Goal: Information Seeking & Learning: Learn about a topic

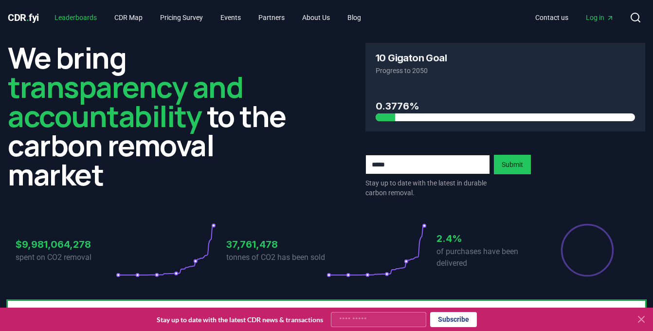
click at [79, 13] on link "Leaderboards" at bounding box center [76, 18] width 58 height 18
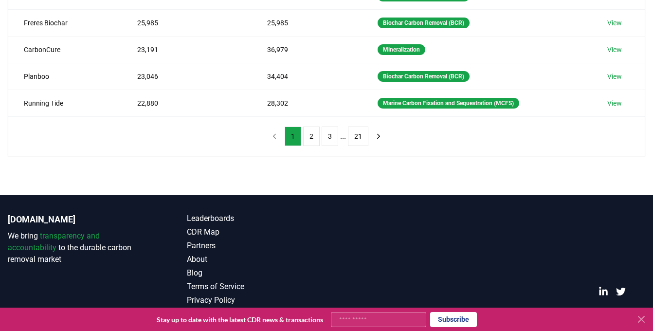
scroll to position [313, 0]
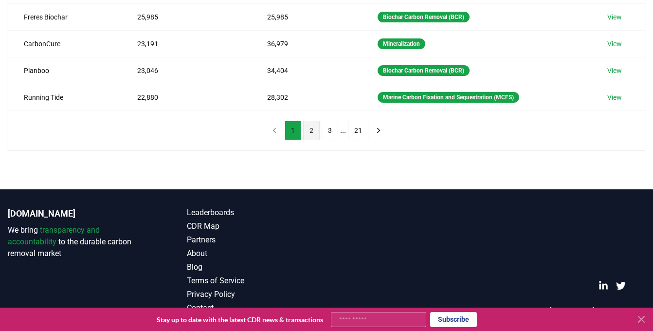
click at [313, 129] on button "2" at bounding box center [311, 130] width 17 height 19
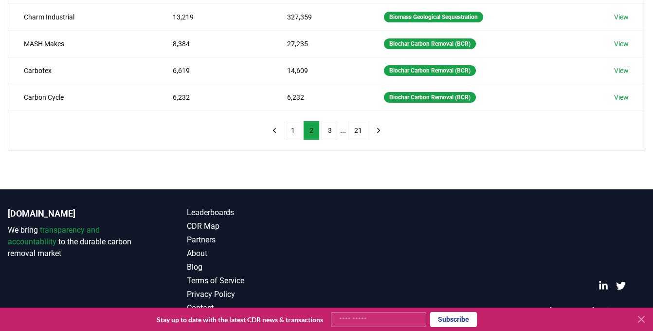
click at [343, 133] on li "..." at bounding box center [343, 130] width 6 height 12
click at [331, 131] on button "3" at bounding box center [329, 130] width 17 height 19
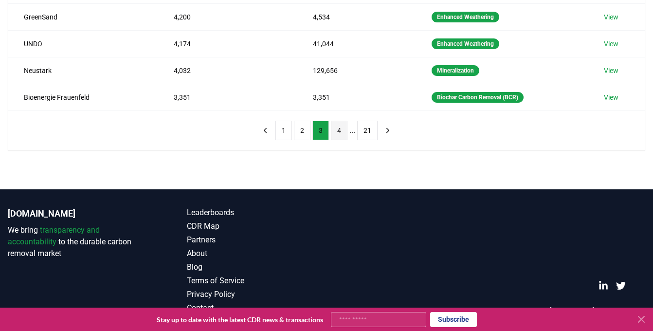
click at [334, 132] on button "4" at bounding box center [339, 130] width 17 height 19
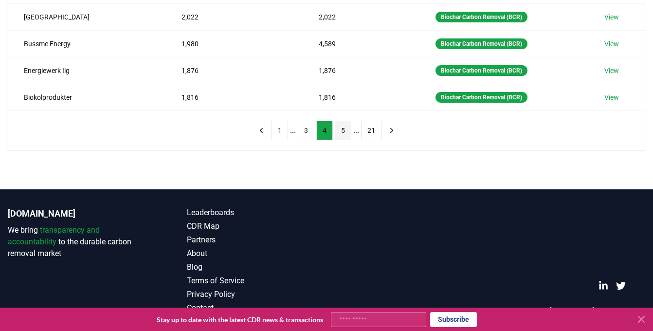
click at [343, 133] on button "5" at bounding box center [343, 130] width 17 height 19
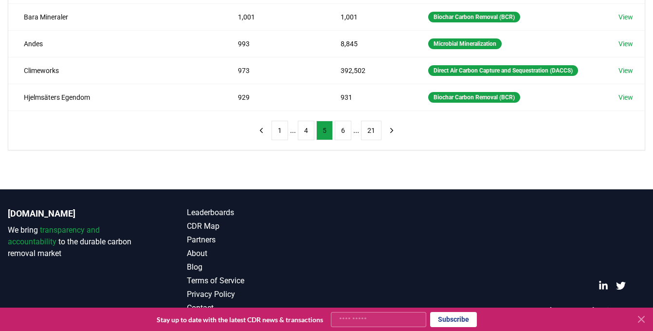
click at [343, 133] on button "6" at bounding box center [343, 130] width 17 height 19
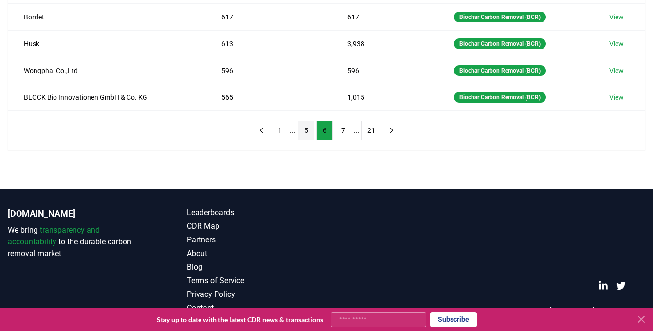
click at [343, 133] on button "7" at bounding box center [343, 130] width 17 height 19
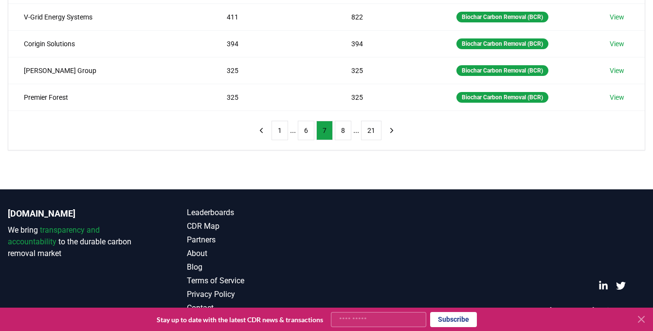
click at [343, 133] on button "8" at bounding box center [343, 130] width 17 height 19
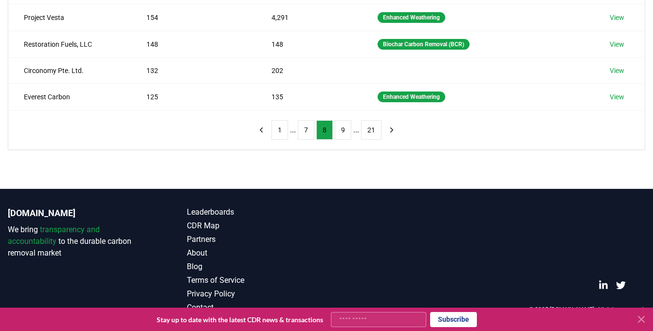
scroll to position [312, 0]
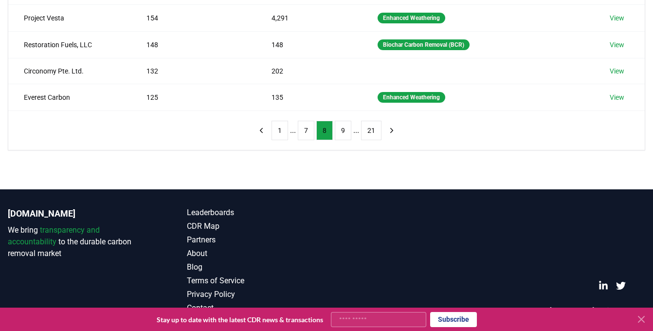
click at [343, 133] on button "9" at bounding box center [343, 130] width 17 height 19
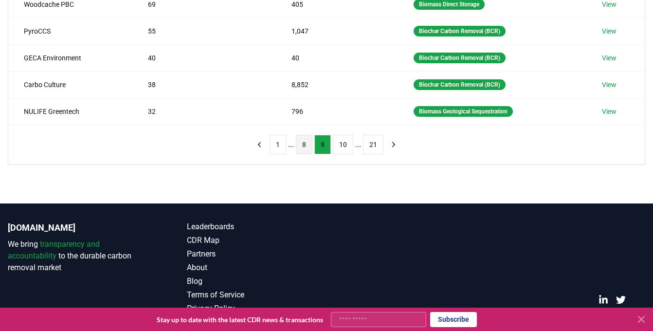
scroll to position [301, 0]
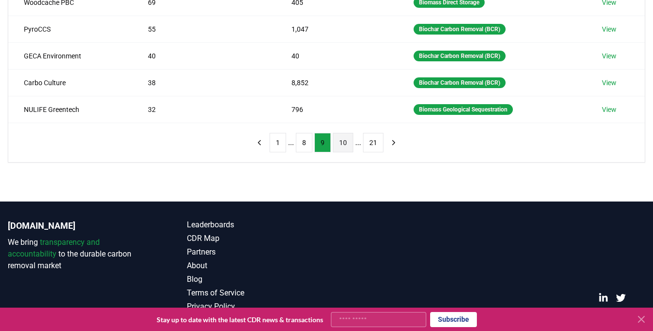
click at [343, 143] on button "10" at bounding box center [343, 142] width 20 height 19
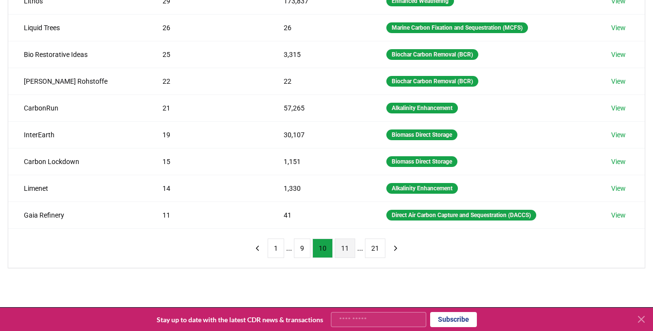
scroll to position [294, 0]
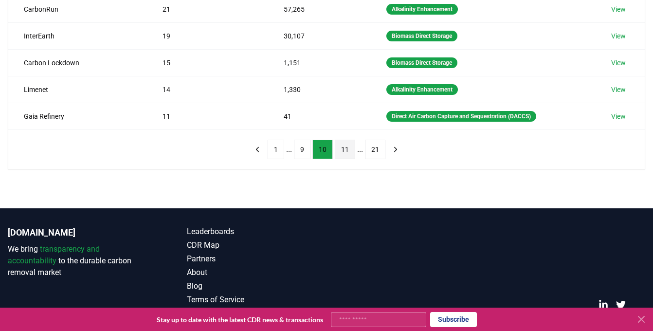
click at [347, 147] on button "11" at bounding box center [345, 149] width 20 height 19
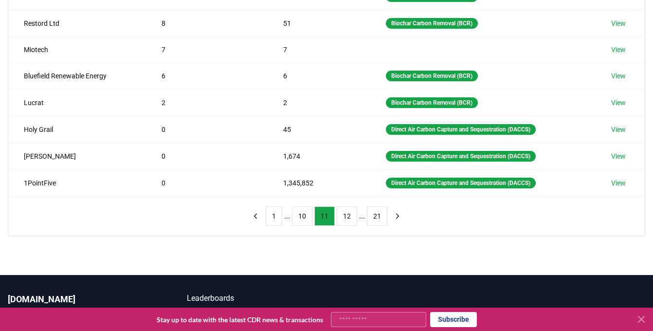
scroll to position [228, 0]
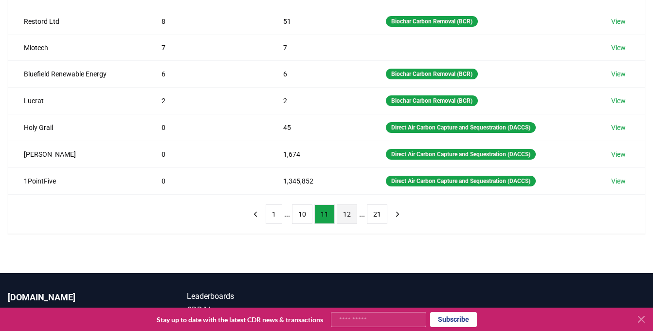
click at [346, 212] on button "12" at bounding box center [346, 213] width 20 height 19
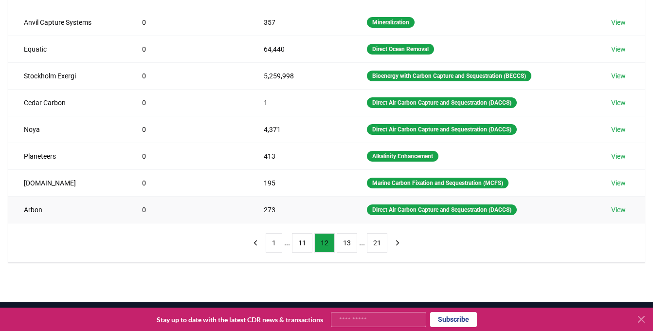
scroll to position [202, 0]
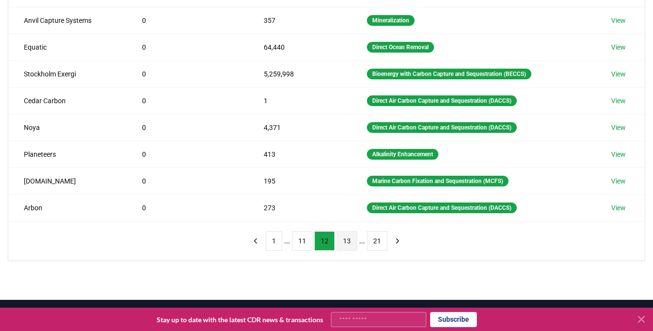
click at [345, 238] on button "13" at bounding box center [346, 240] width 20 height 19
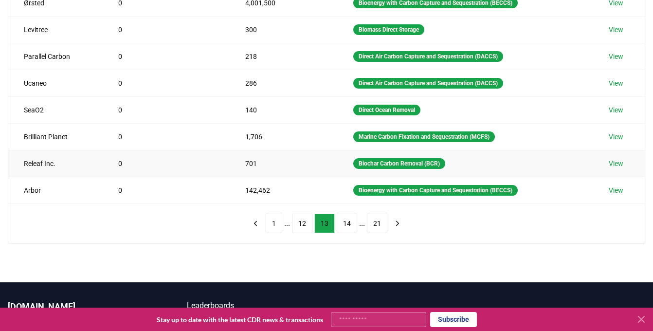
scroll to position [222, 0]
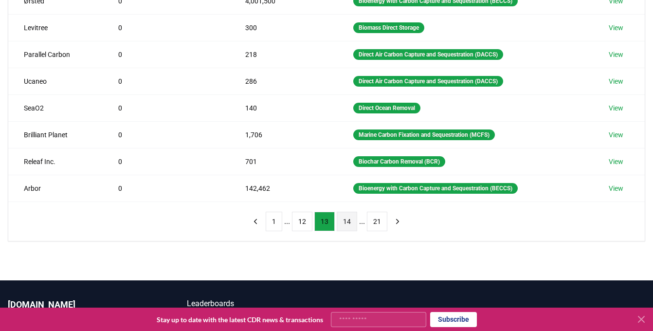
click at [345, 220] on button "14" at bounding box center [346, 221] width 20 height 19
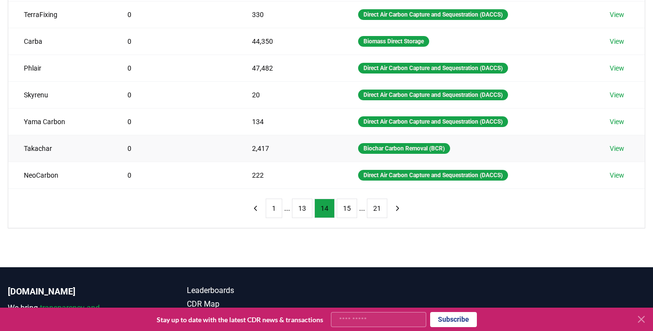
scroll to position [244, 0]
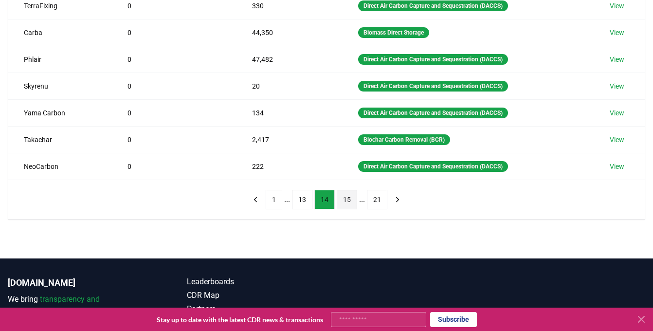
click at [345, 195] on button "15" at bounding box center [346, 199] width 20 height 19
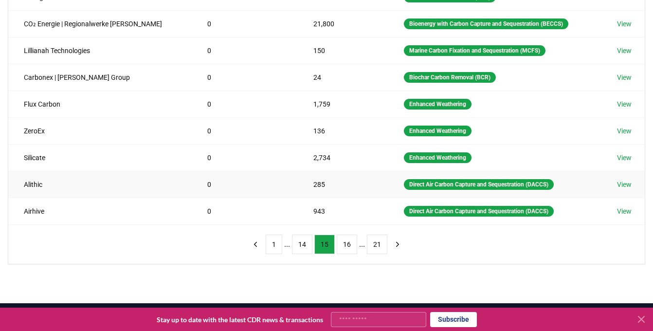
scroll to position [204, 0]
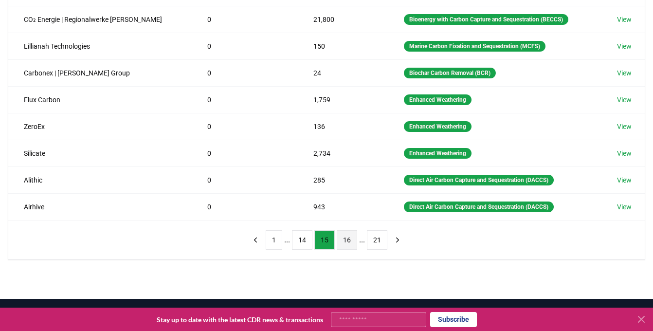
click at [344, 235] on button "16" at bounding box center [346, 239] width 20 height 19
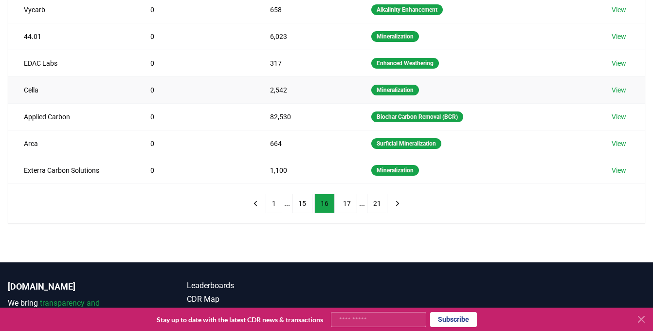
scroll to position [250, 0]
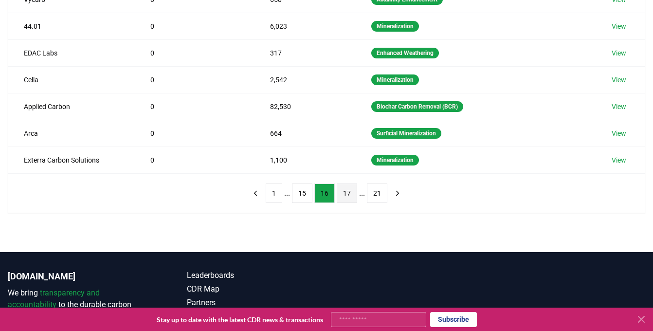
click at [346, 190] on button "17" at bounding box center [346, 192] width 20 height 19
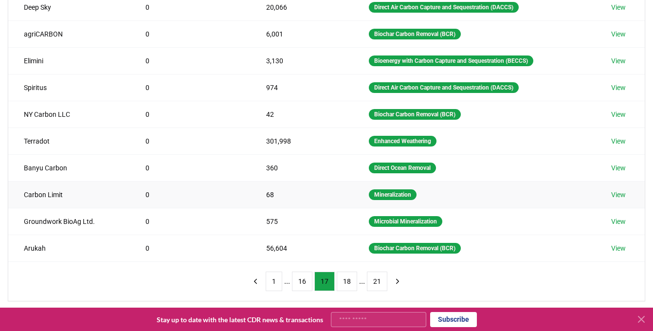
scroll to position [170, 0]
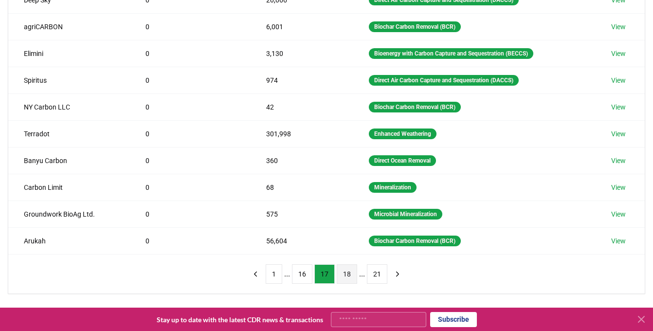
click at [344, 276] on button "18" at bounding box center [346, 273] width 20 height 19
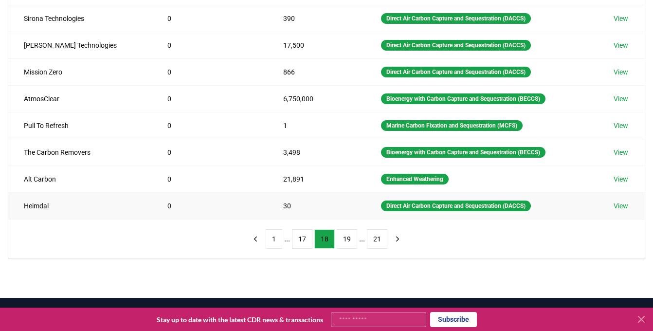
scroll to position [211, 0]
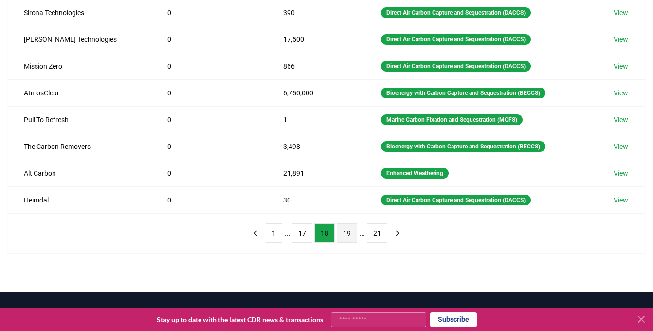
click at [349, 237] on button "19" at bounding box center [346, 232] width 20 height 19
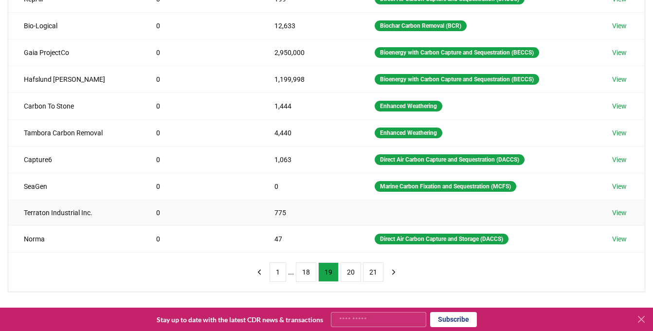
scroll to position [175, 0]
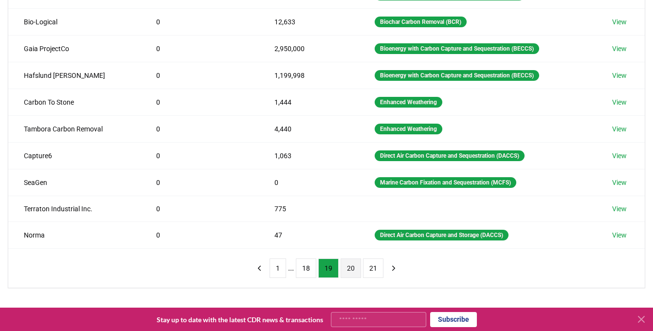
click at [351, 265] on button "20" at bounding box center [350, 267] width 20 height 19
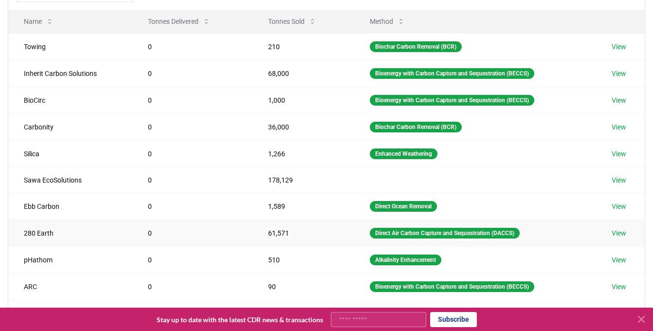
scroll to position [195, 0]
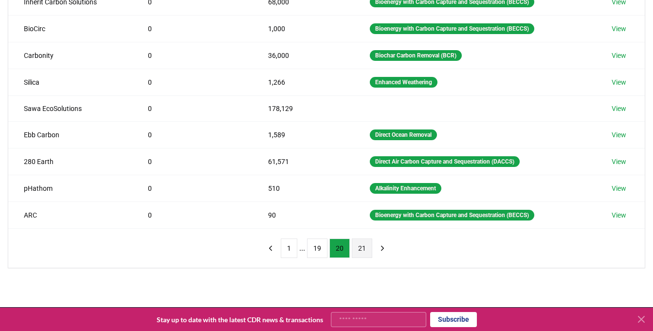
click at [360, 248] on button "21" at bounding box center [362, 247] width 20 height 19
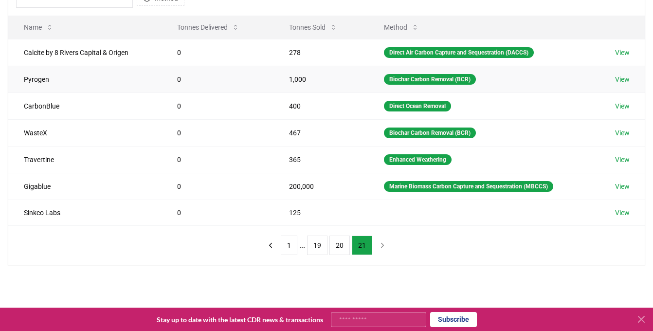
scroll to position [126, 0]
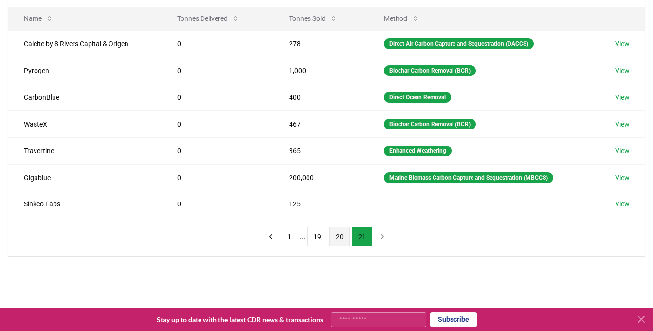
click at [343, 237] on button "20" at bounding box center [339, 236] width 20 height 19
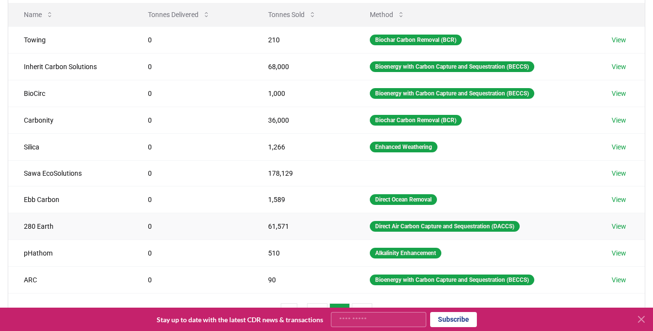
scroll to position [181, 0]
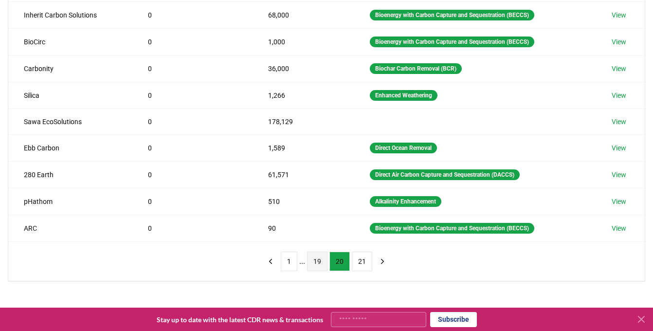
click at [321, 257] on button "19" at bounding box center [317, 260] width 20 height 19
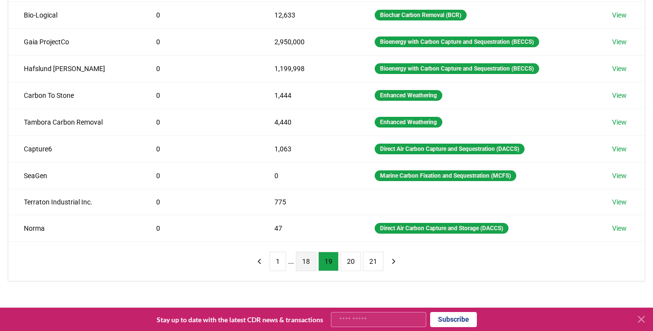
click at [304, 262] on button "18" at bounding box center [306, 260] width 20 height 19
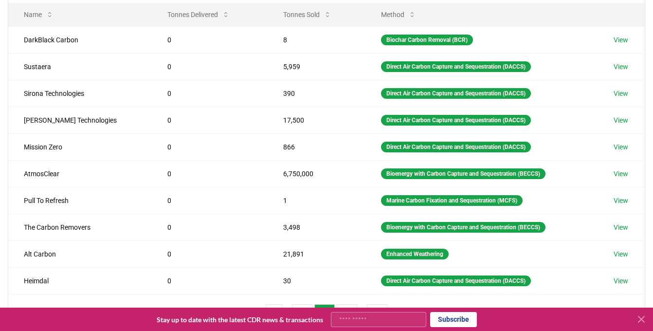
scroll to position [148, 0]
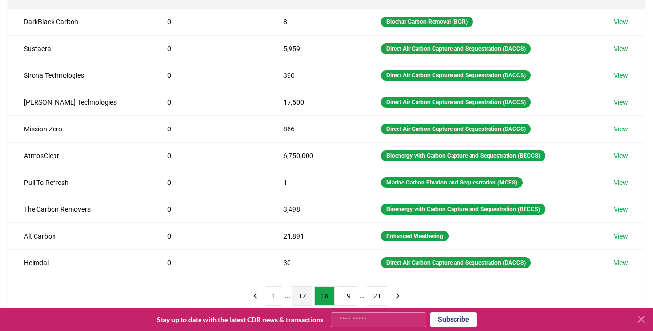
click at [302, 298] on button "17" at bounding box center [302, 295] width 20 height 19
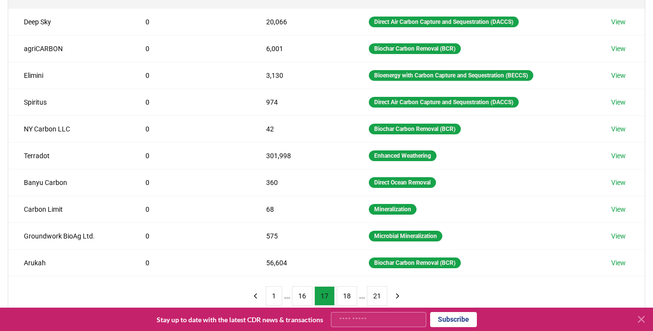
click at [302, 298] on button "16" at bounding box center [302, 295] width 20 height 19
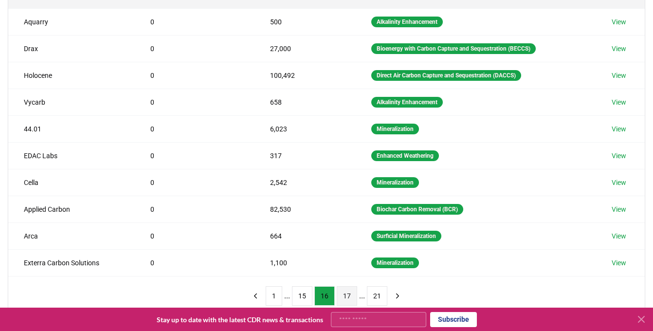
click at [302, 298] on button "15" at bounding box center [302, 295] width 20 height 19
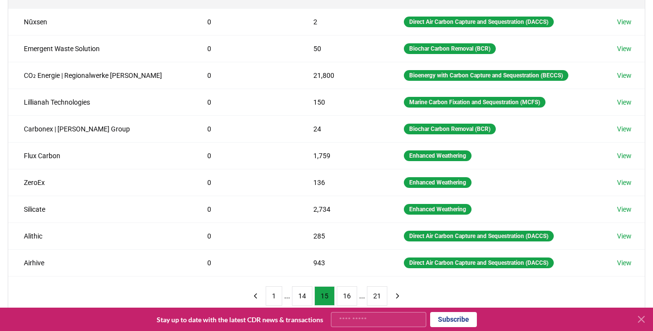
click at [302, 298] on button "14" at bounding box center [302, 295] width 20 height 19
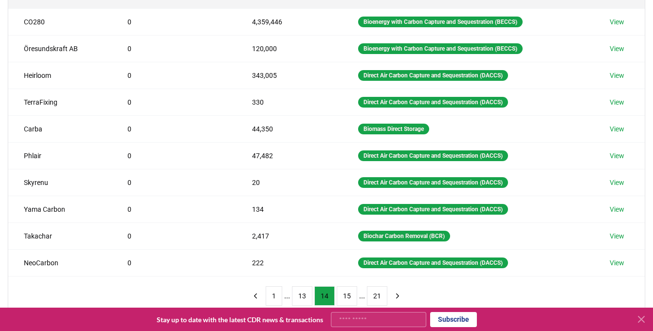
click at [302, 298] on button "13" at bounding box center [302, 295] width 20 height 19
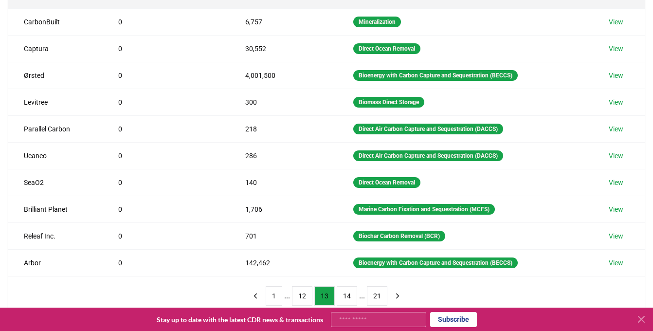
click at [302, 298] on button "12" at bounding box center [302, 295] width 20 height 19
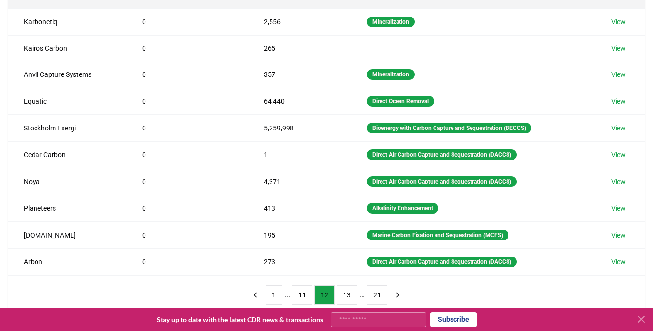
click at [302, 298] on button "11" at bounding box center [302, 294] width 20 height 19
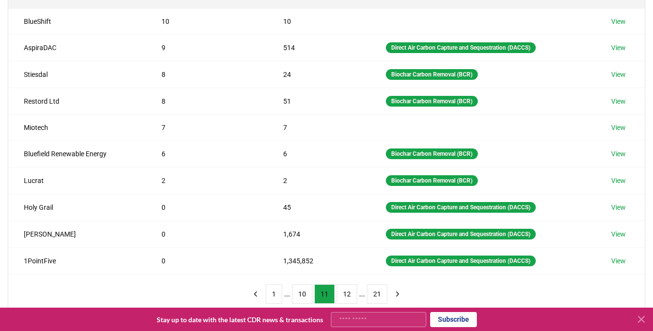
click at [302, 298] on button "10" at bounding box center [302, 293] width 20 height 19
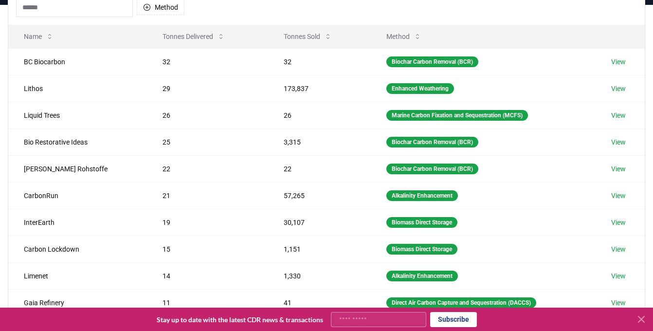
scroll to position [147, 0]
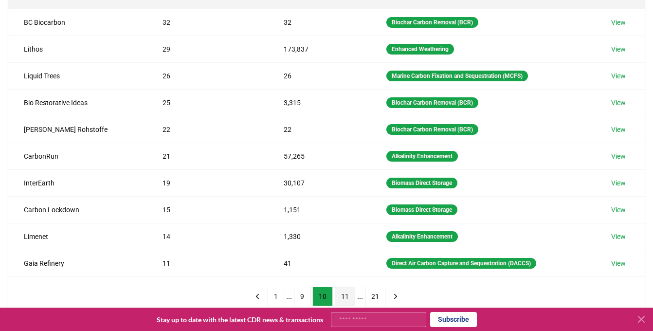
click at [345, 299] on button "11" at bounding box center [345, 295] width 20 height 19
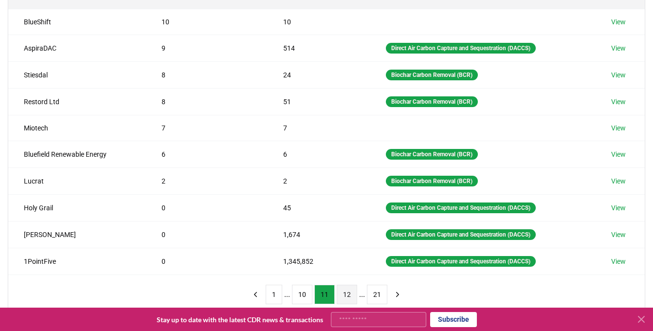
click at [343, 296] on button "12" at bounding box center [346, 293] width 20 height 19
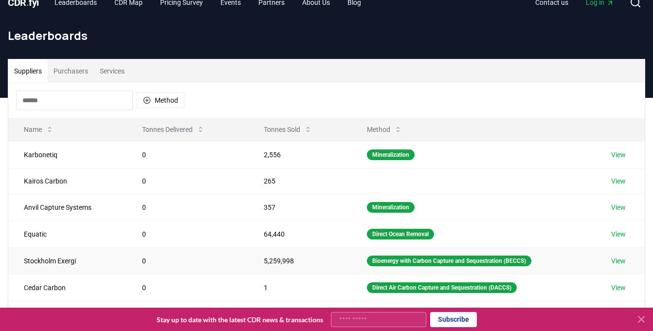
scroll to position [0, 0]
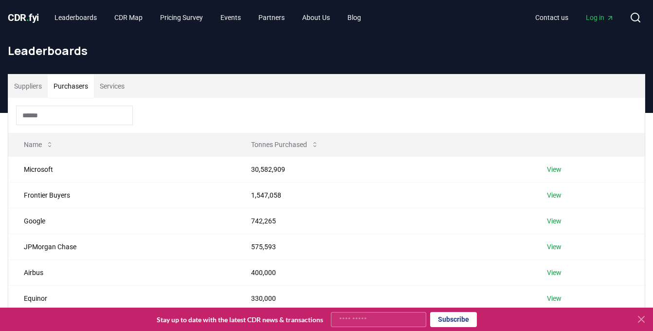
click at [64, 88] on button "Purchasers" at bounding box center [71, 85] width 46 height 23
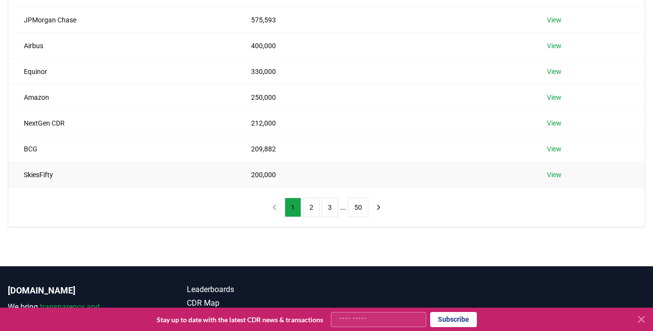
scroll to position [231, 0]
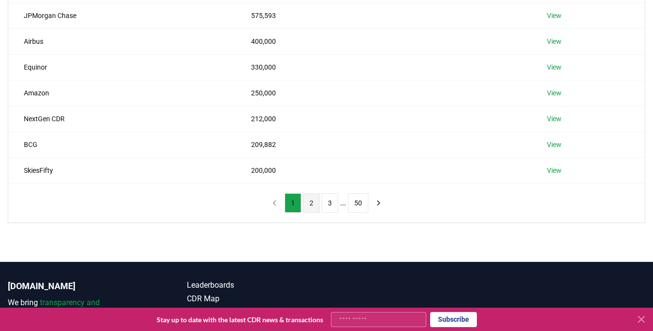
click at [309, 204] on button "2" at bounding box center [311, 202] width 17 height 19
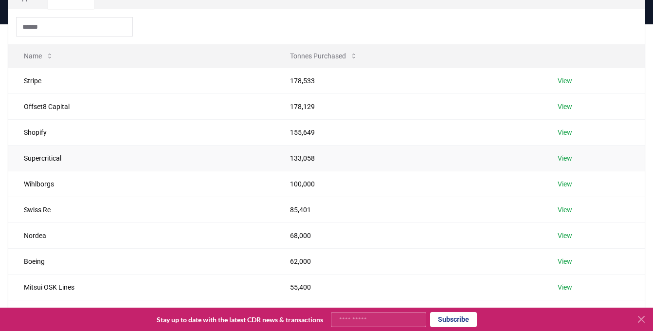
scroll to position [89, 0]
click at [561, 258] on link "View" at bounding box center [564, 261] width 15 height 10
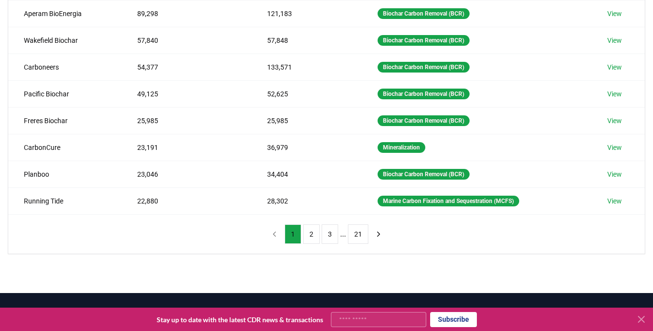
scroll to position [214, 0]
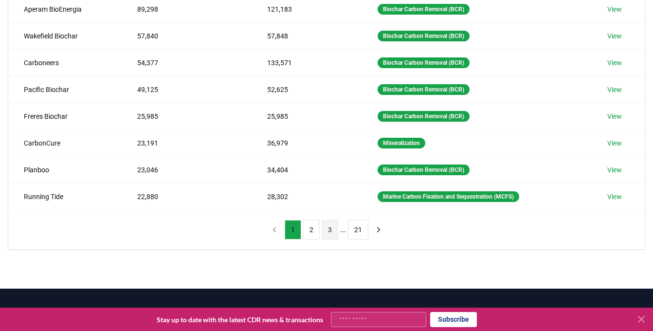
click at [331, 230] on button "3" at bounding box center [329, 229] width 17 height 19
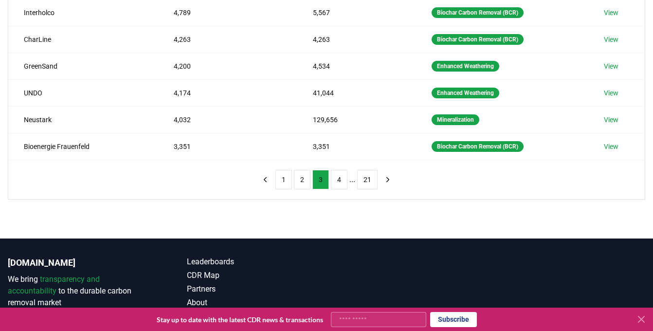
scroll to position [267, 0]
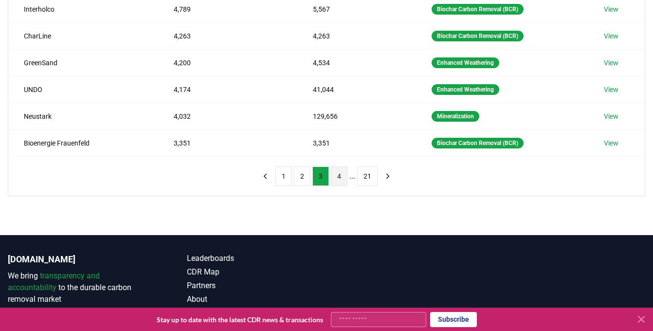
click at [341, 174] on button "4" at bounding box center [339, 175] width 17 height 19
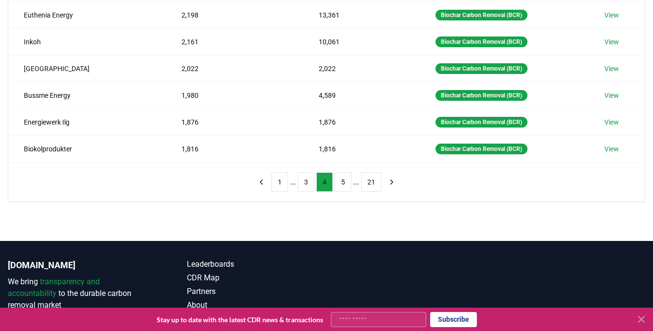
scroll to position [268, 0]
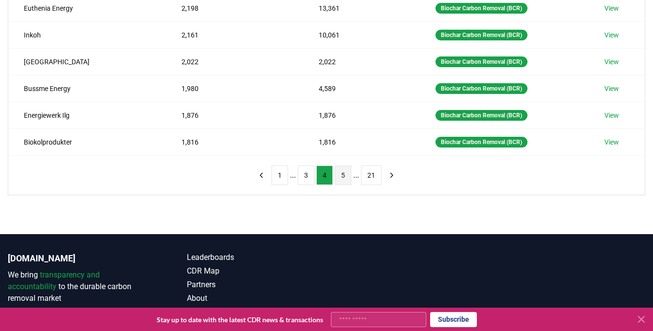
click at [342, 173] on button "5" at bounding box center [343, 174] width 17 height 19
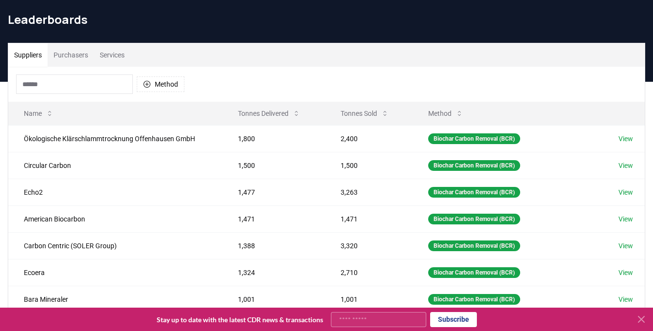
scroll to position [0, 0]
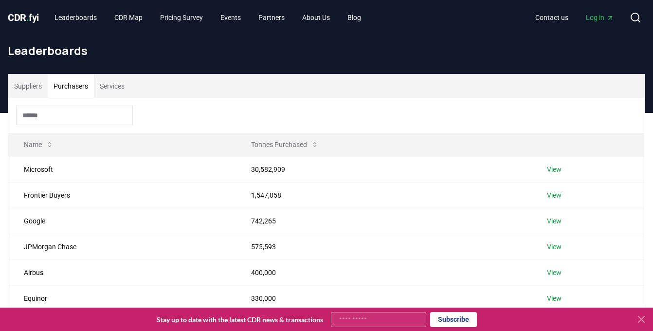
click at [81, 84] on button "Purchasers" at bounding box center [71, 85] width 46 height 23
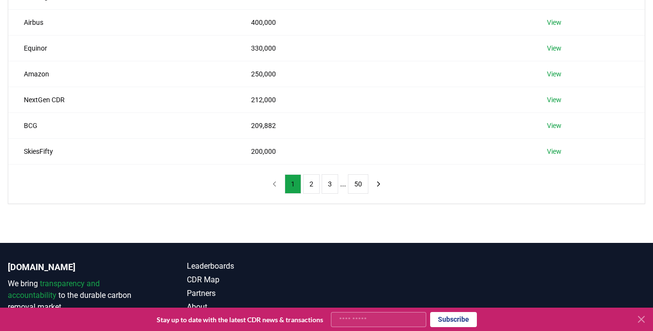
scroll to position [303, 0]
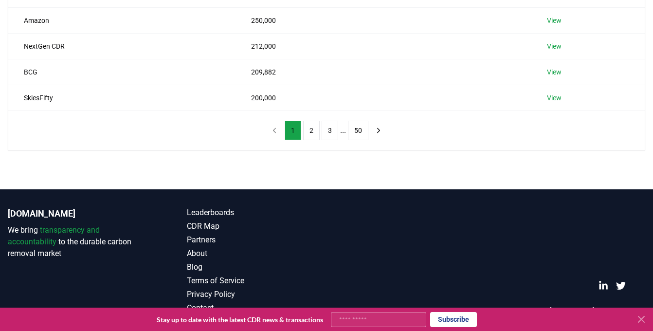
click at [328, 131] on button "3" at bounding box center [329, 130] width 17 height 19
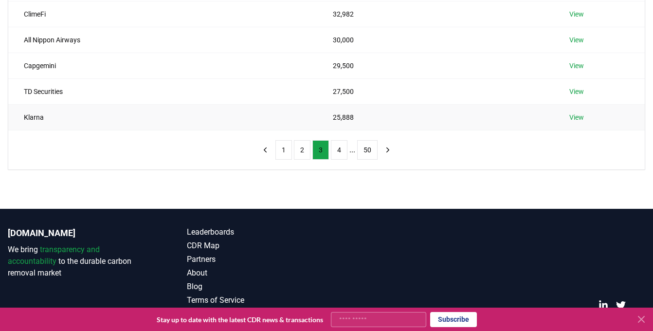
scroll to position [285, 0]
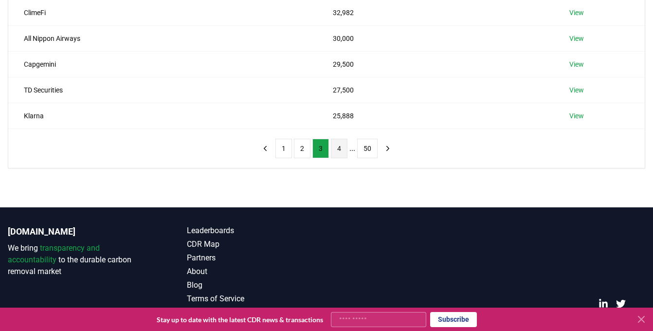
click at [341, 148] on button "4" at bounding box center [339, 148] width 17 height 19
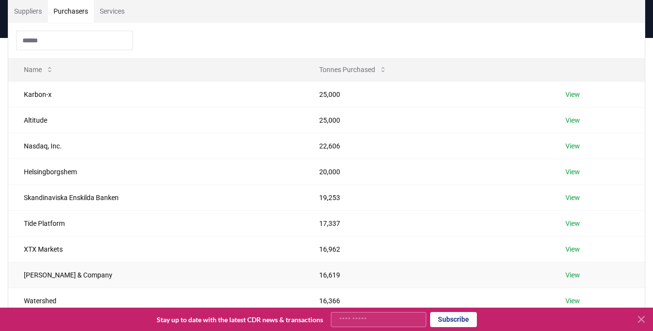
scroll to position [0, 0]
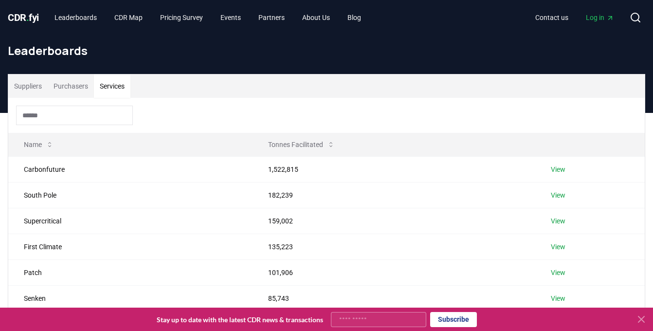
click at [116, 84] on button "Services" at bounding box center [112, 85] width 36 height 23
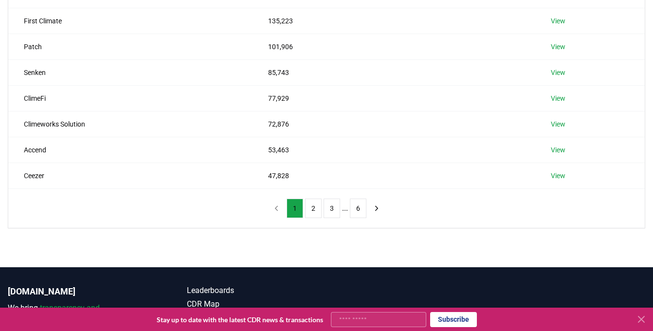
scroll to position [230, 0]
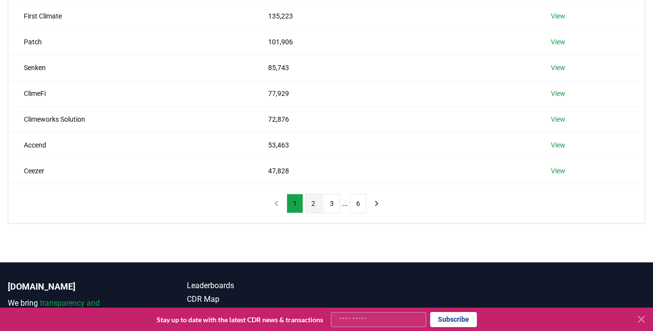
click at [315, 207] on button "2" at bounding box center [313, 203] width 17 height 19
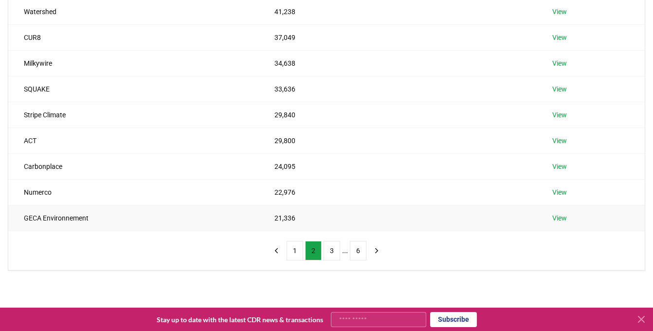
scroll to position [184, 0]
click at [332, 247] on button "3" at bounding box center [331, 249] width 17 height 19
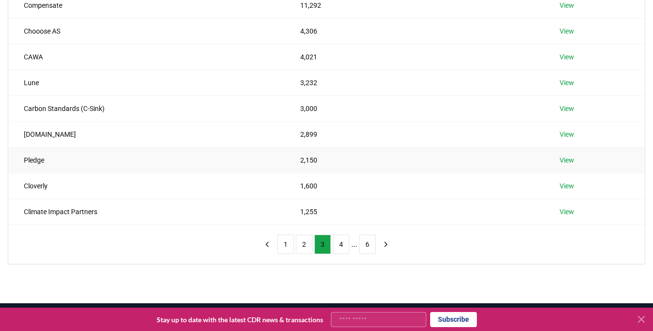
scroll to position [204, 0]
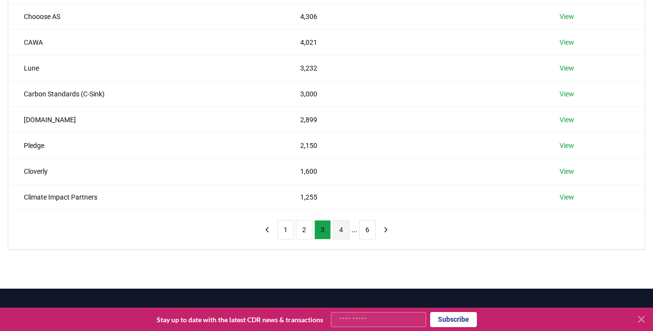
click at [345, 230] on button "4" at bounding box center [341, 229] width 17 height 19
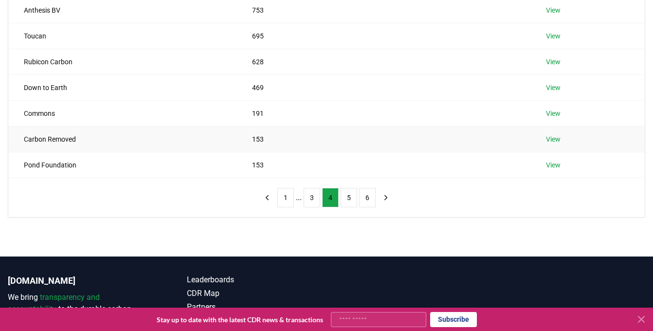
scroll to position [303, 0]
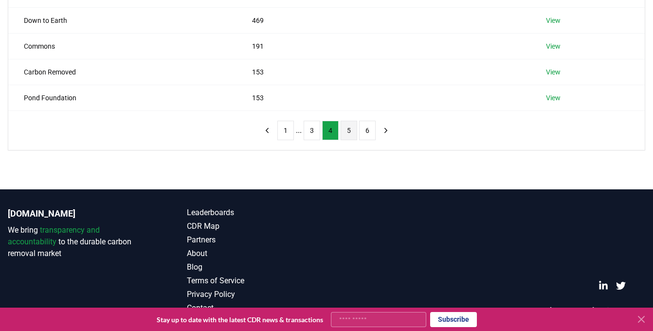
click at [350, 124] on button "5" at bounding box center [348, 130] width 17 height 19
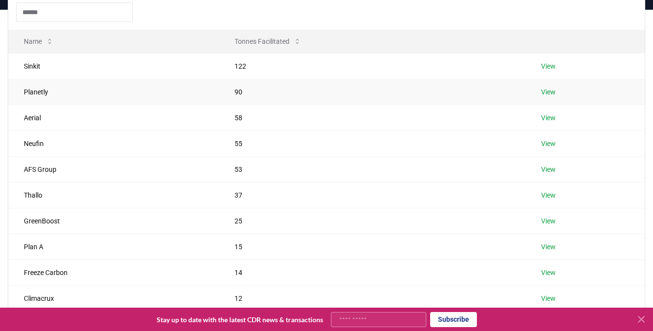
scroll to position [140, 0]
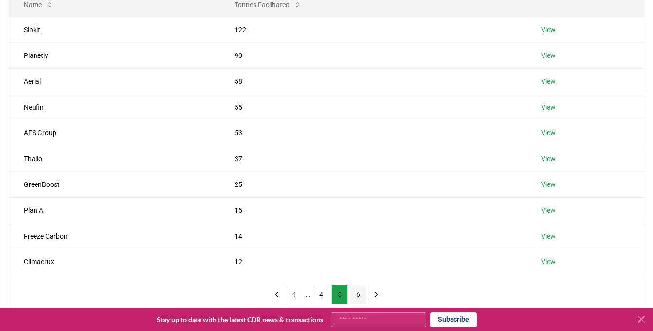
click at [354, 299] on button "6" at bounding box center [358, 293] width 17 height 19
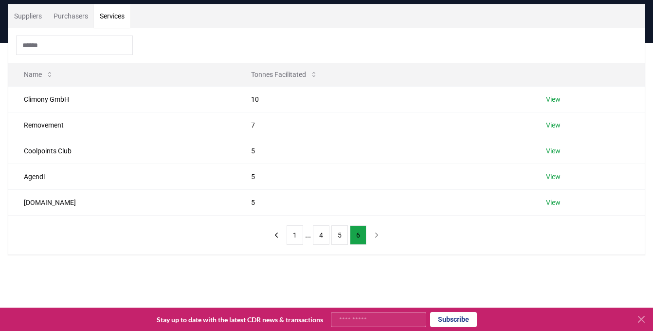
scroll to position [0, 0]
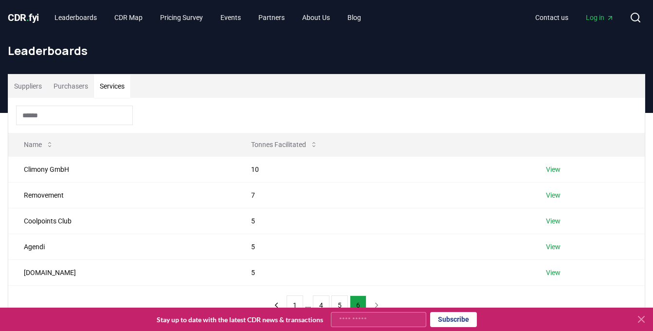
click at [355, 316] on input "Your email" at bounding box center [378, 319] width 95 height 15
type input "**********"
click at [448, 325] on button "Subscribe" at bounding box center [453, 319] width 47 height 15
